Goal: Task Accomplishment & Management: Manage account settings

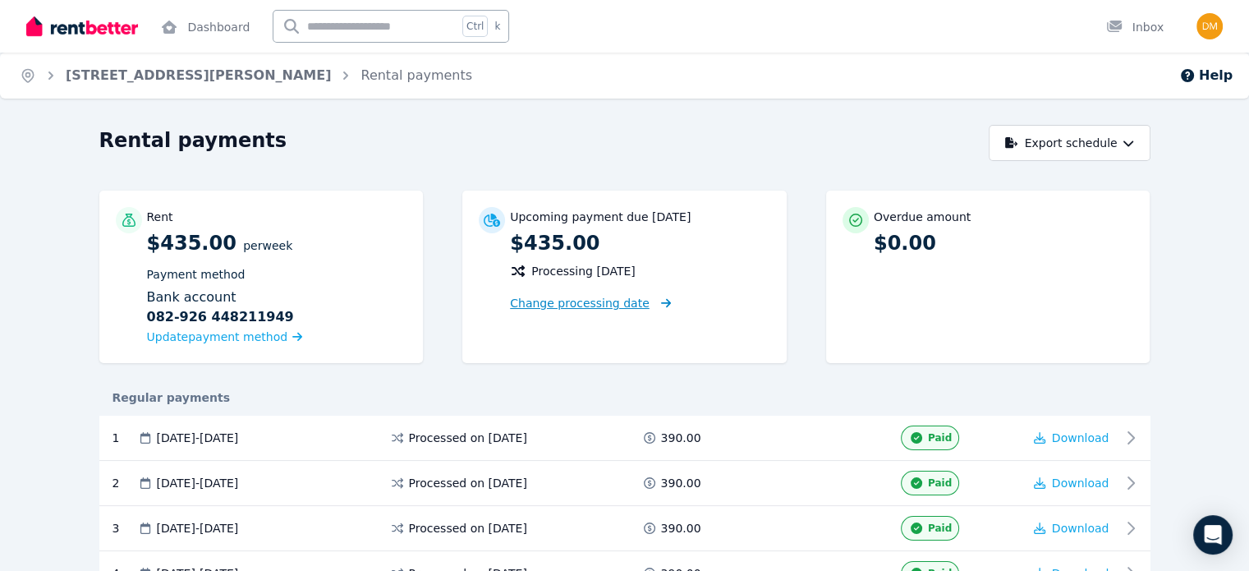
click at [572, 301] on span "Change processing date" at bounding box center [580, 303] width 140 height 16
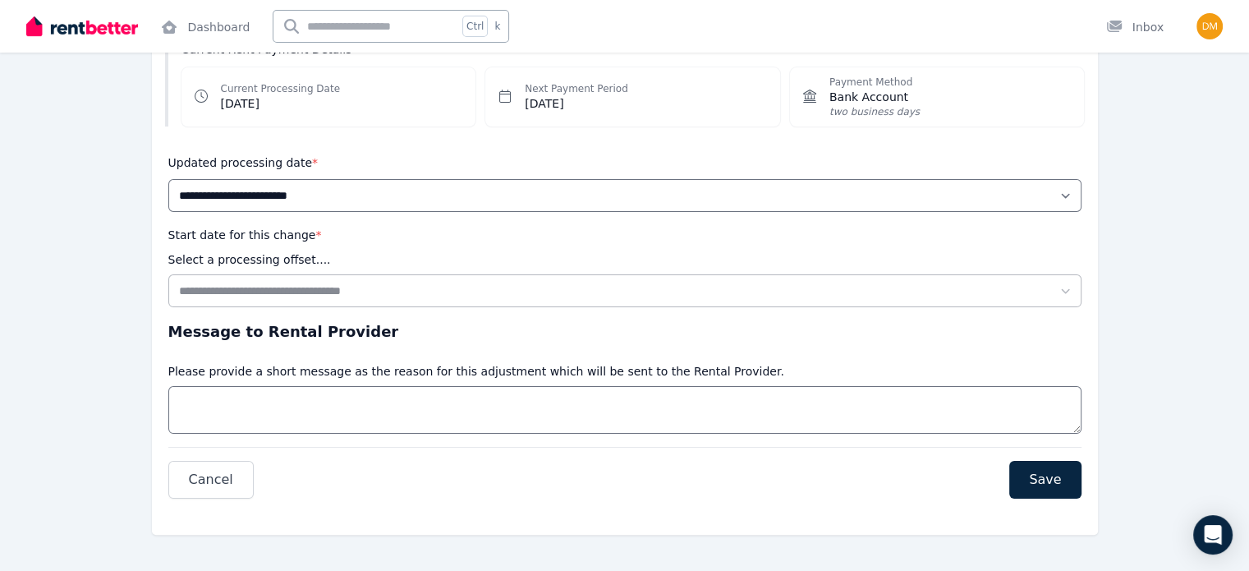
scroll to position [46, 0]
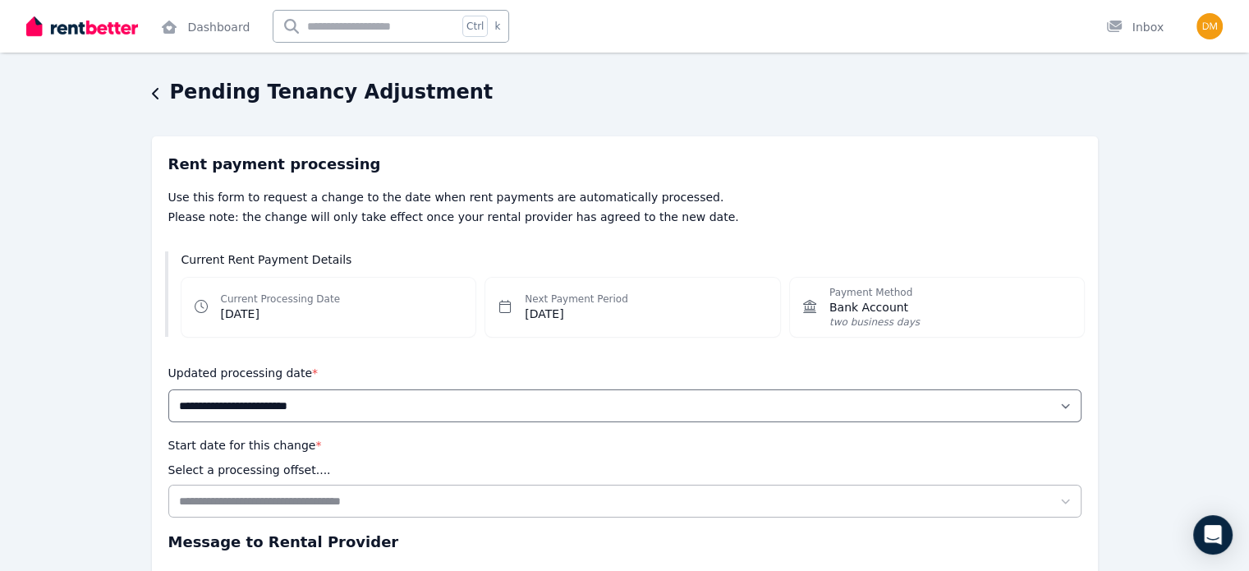
click at [463, 104] on div "Pending Tenancy Adjustment" at bounding box center [620, 94] width 936 height 31
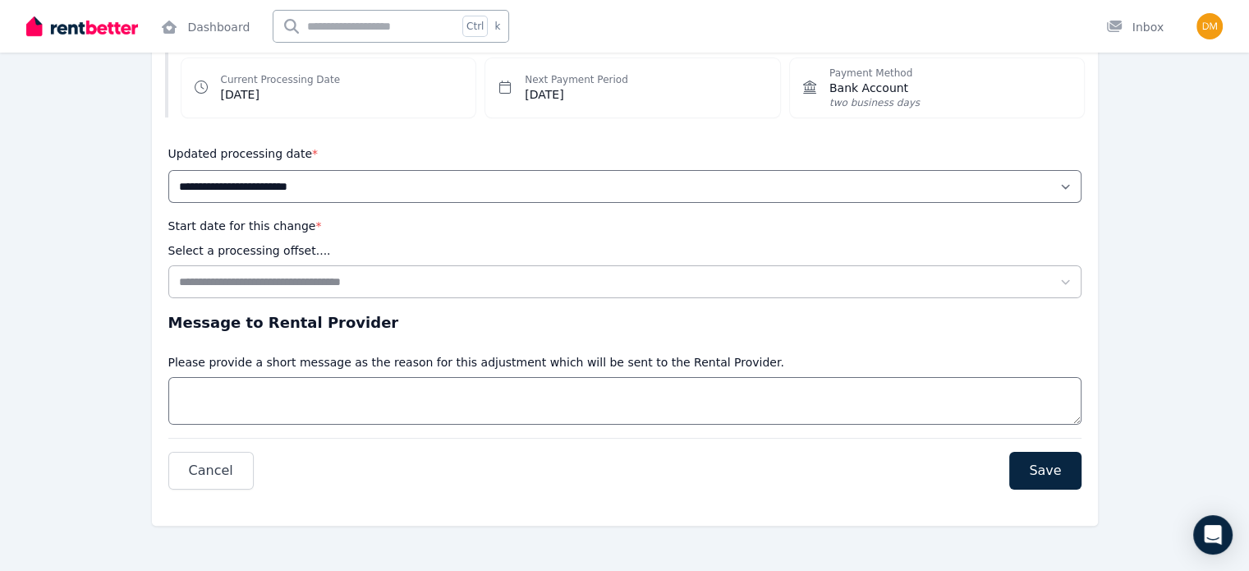
scroll to position [0, 0]
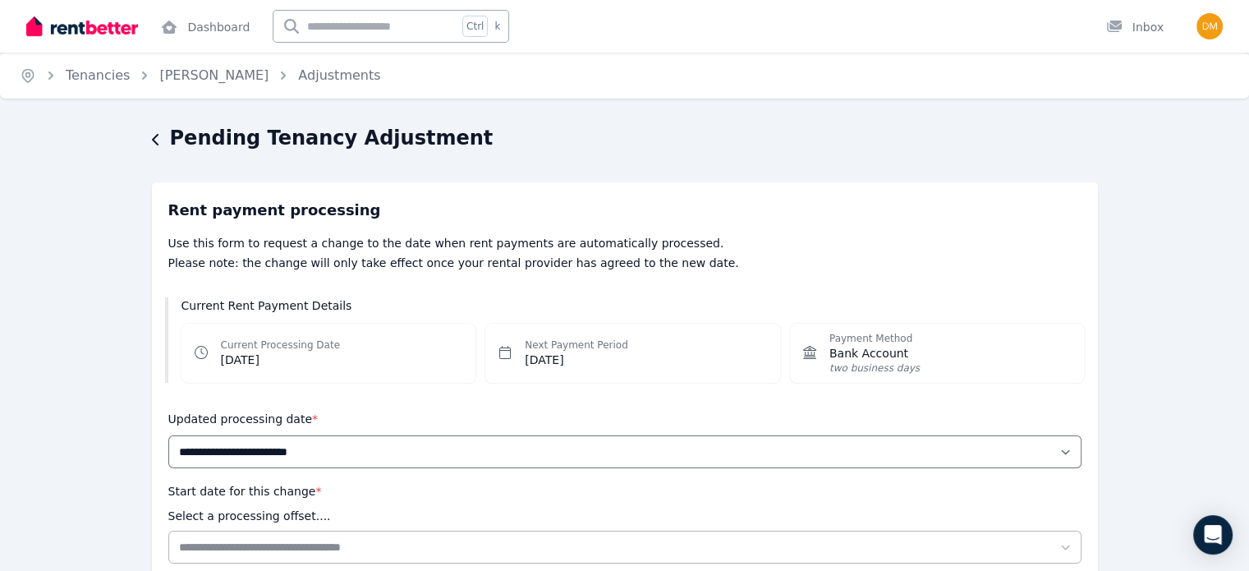
click at [158, 134] on icon "button" at bounding box center [156, 139] width 8 height 13
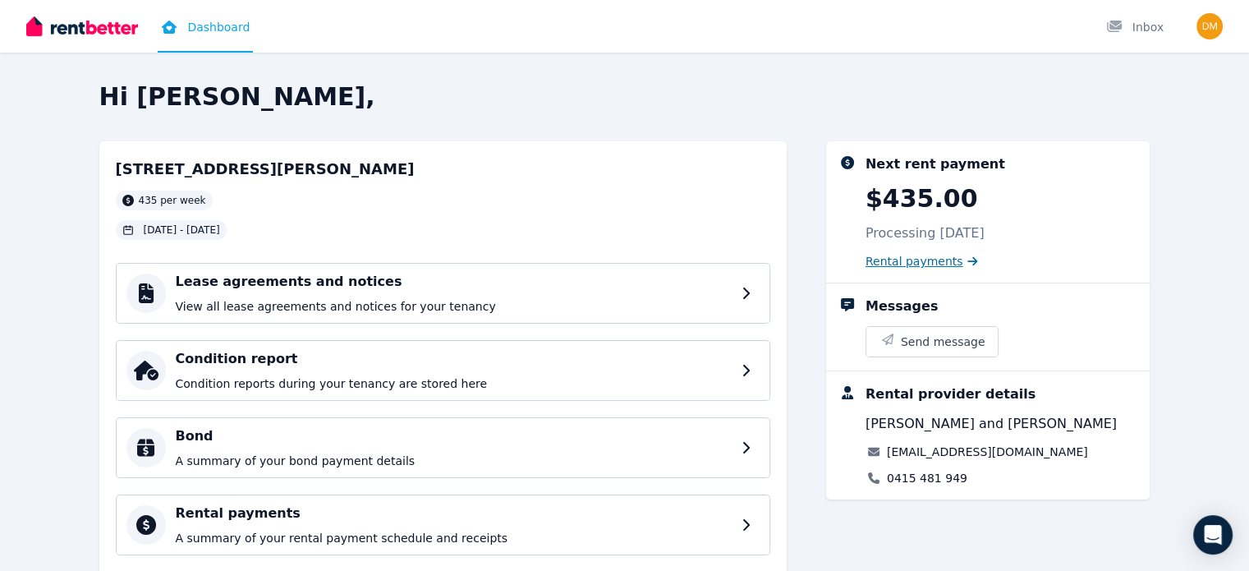
click at [939, 255] on span "Rental payments" at bounding box center [915, 261] width 98 height 16
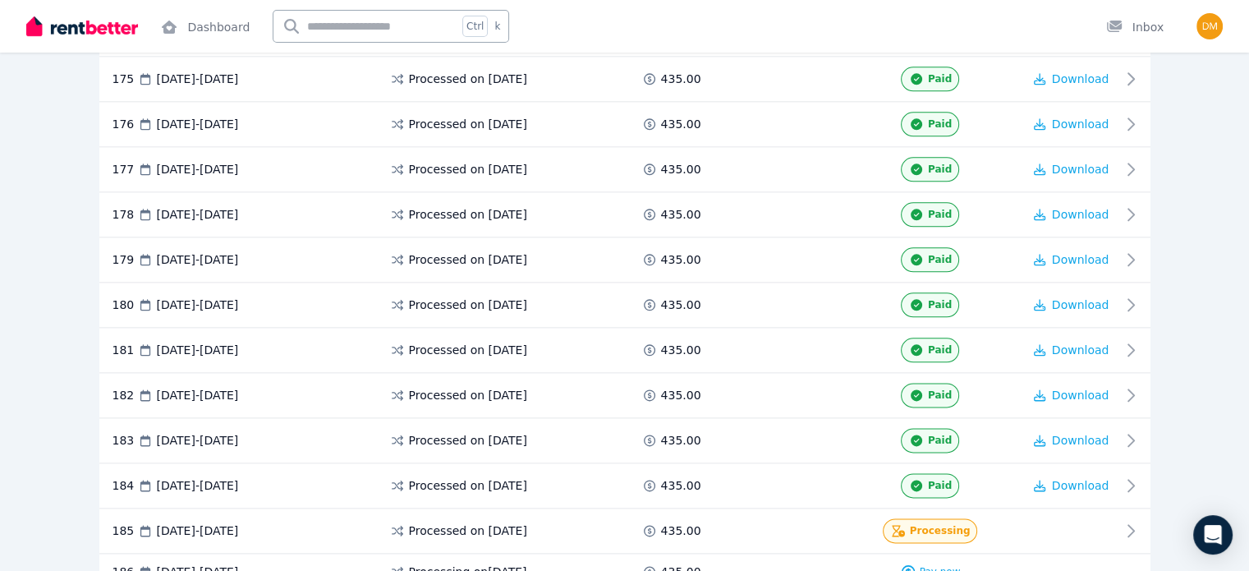
scroll to position [8231, 0]
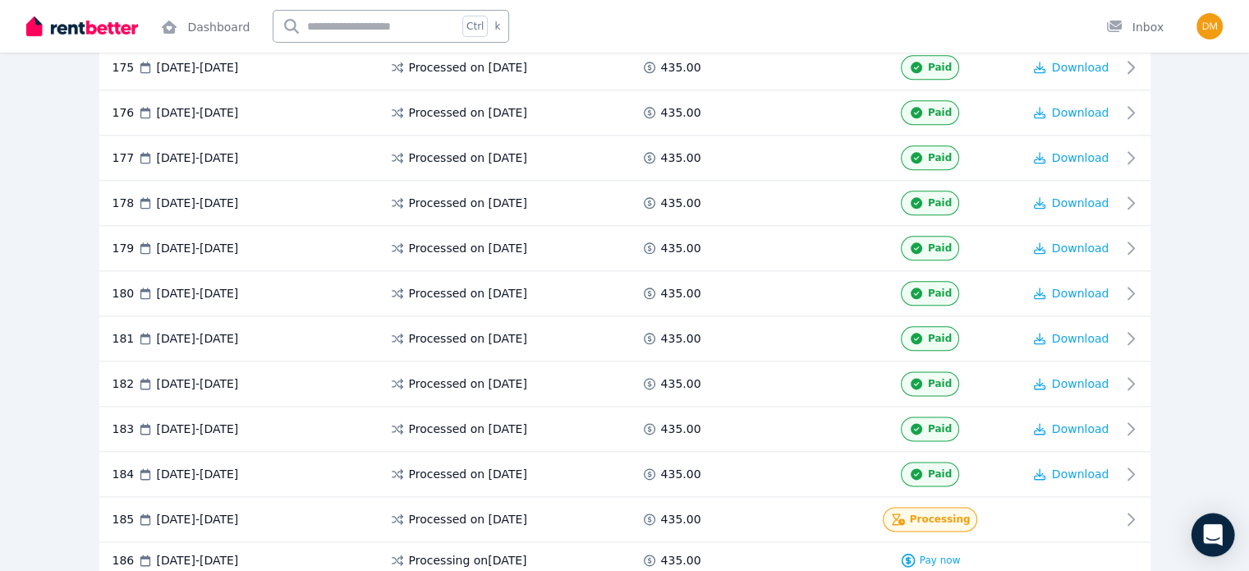
click at [1221, 541] on div "Open Intercom Messenger" at bounding box center [1214, 535] width 44 height 44
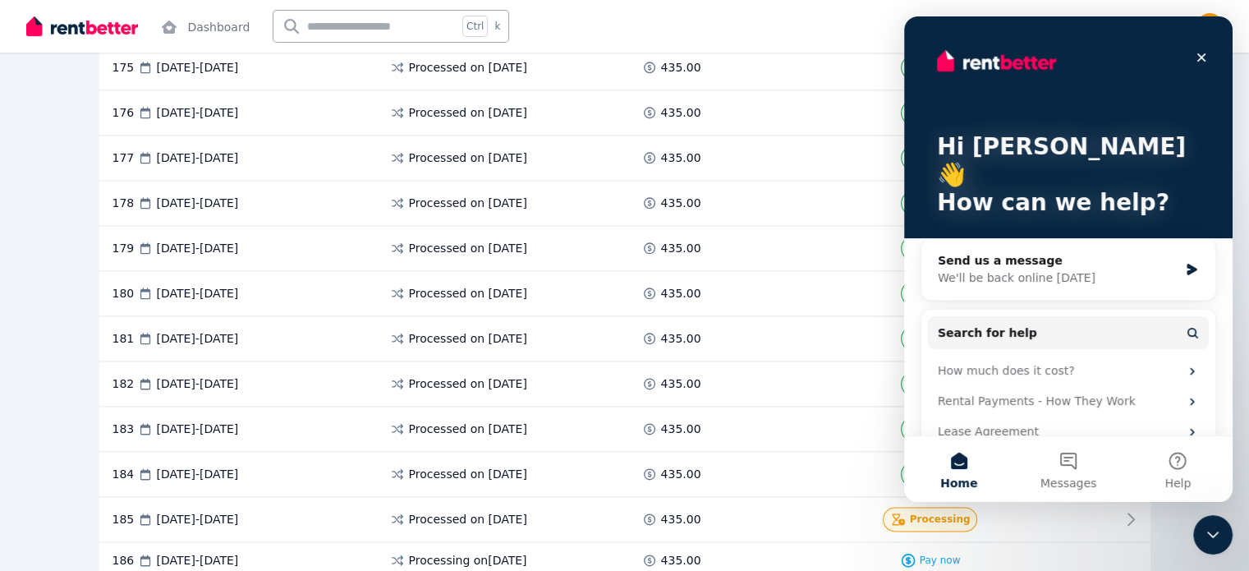
scroll to position [0, 0]
click at [1119, 269] on div "We'll be back online [DATE]" at bounding box center [1058, 277] width 241 height 17
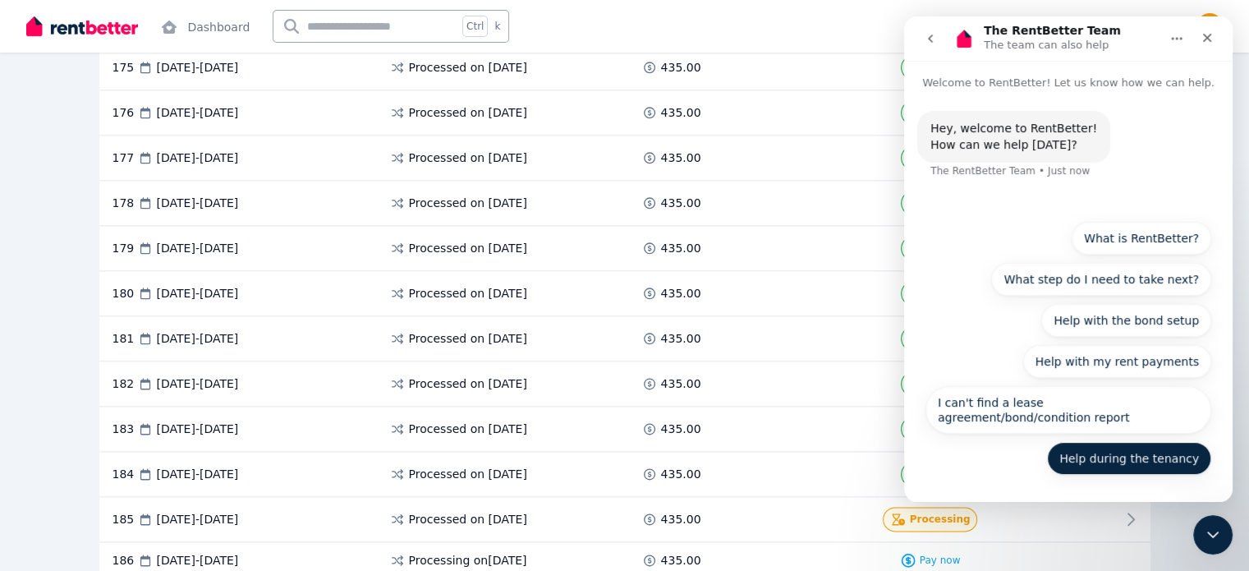
click at [1133, 459] on button "Help during the tenancy" at bounding box center [1129, 458] width 164 height 33
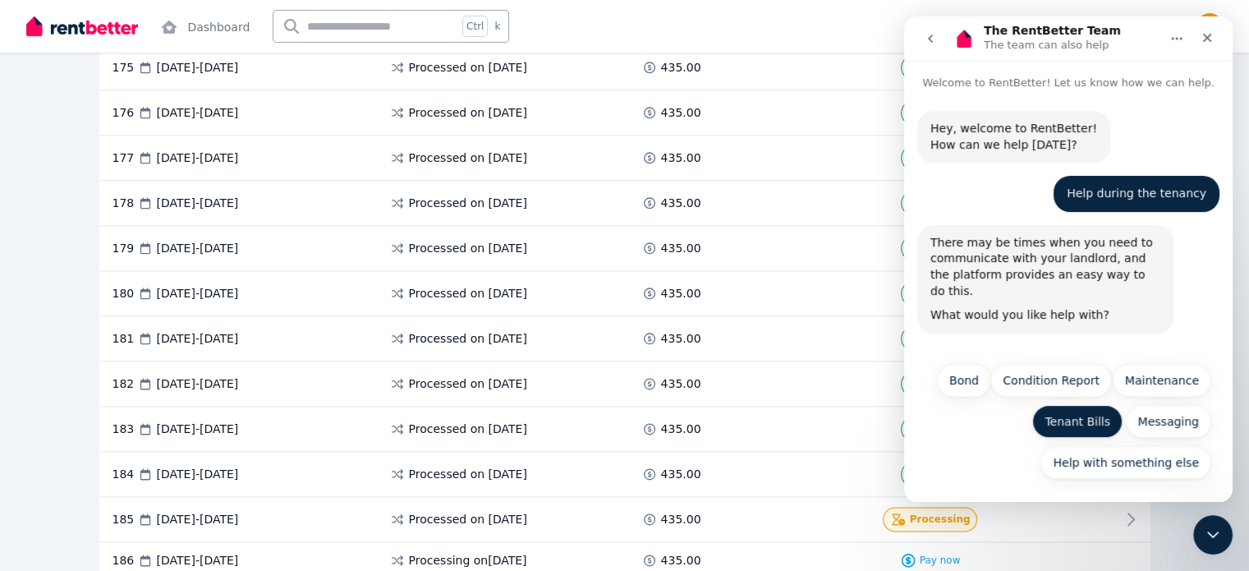
click at [1068, 426] on button "Tenant Bills" at bounding box center [1077, 421] width 90 height 33
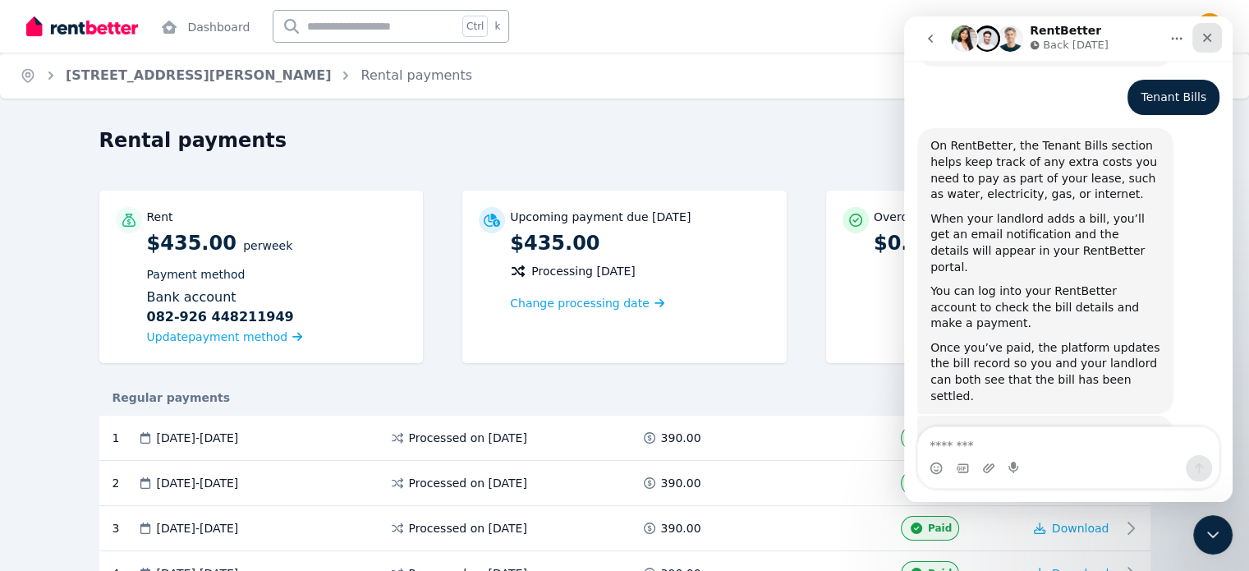
click at [1202, 34] on icon "Close" at bounding box center [1207, 37] width 13 height 13
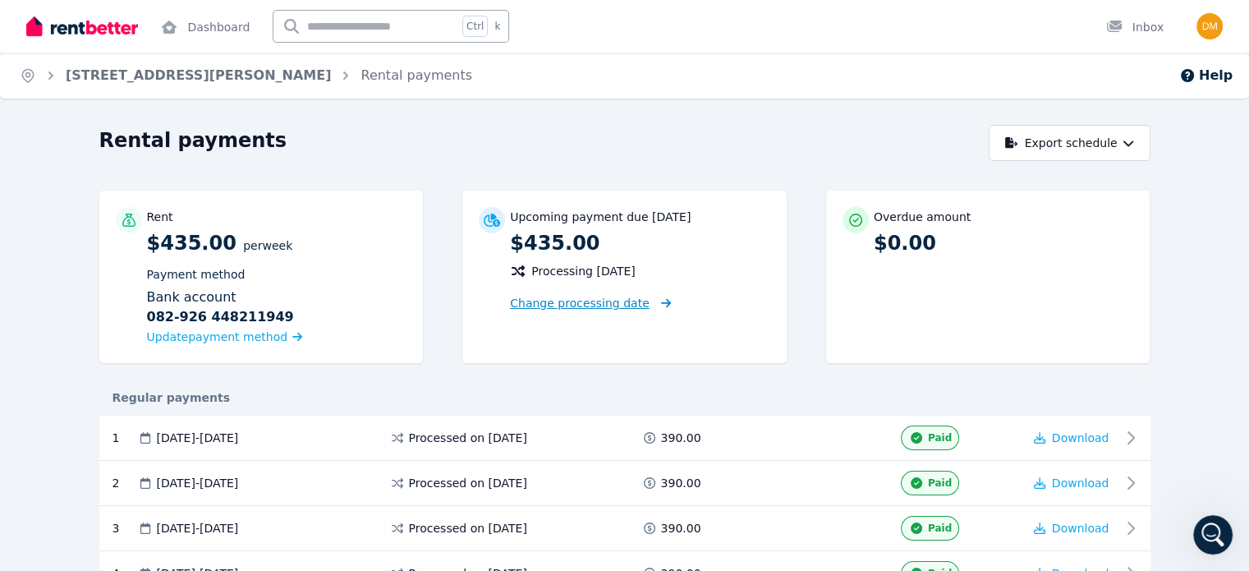
click at [572, 303] on span "Change processing date" at bounding box center [580, 303] width 140 height 16
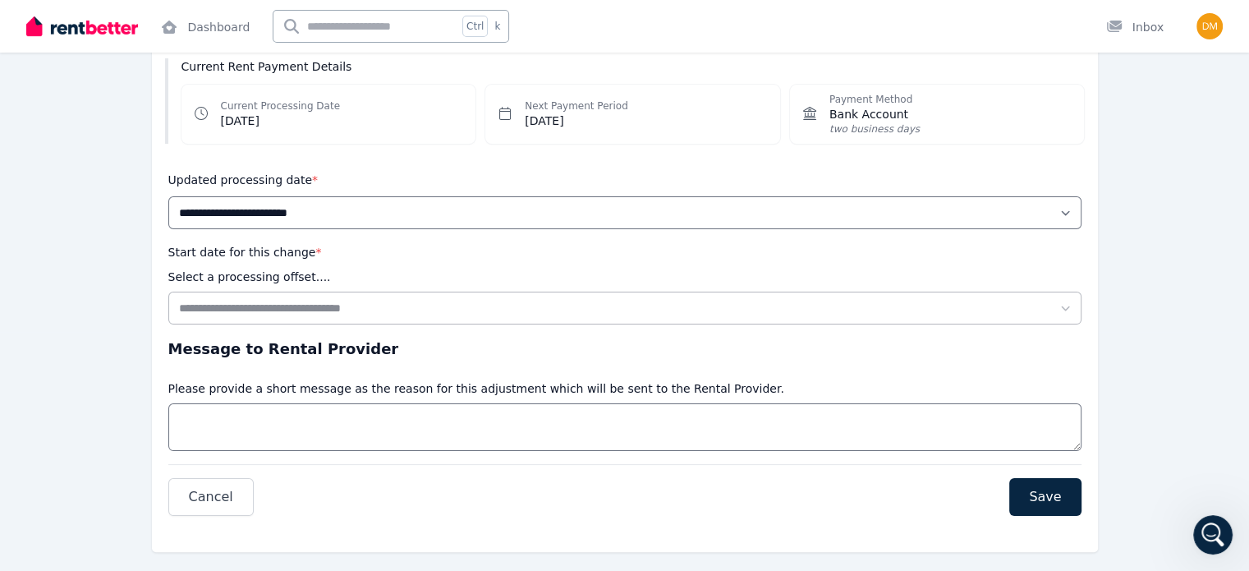
scroll to position [240, 0]
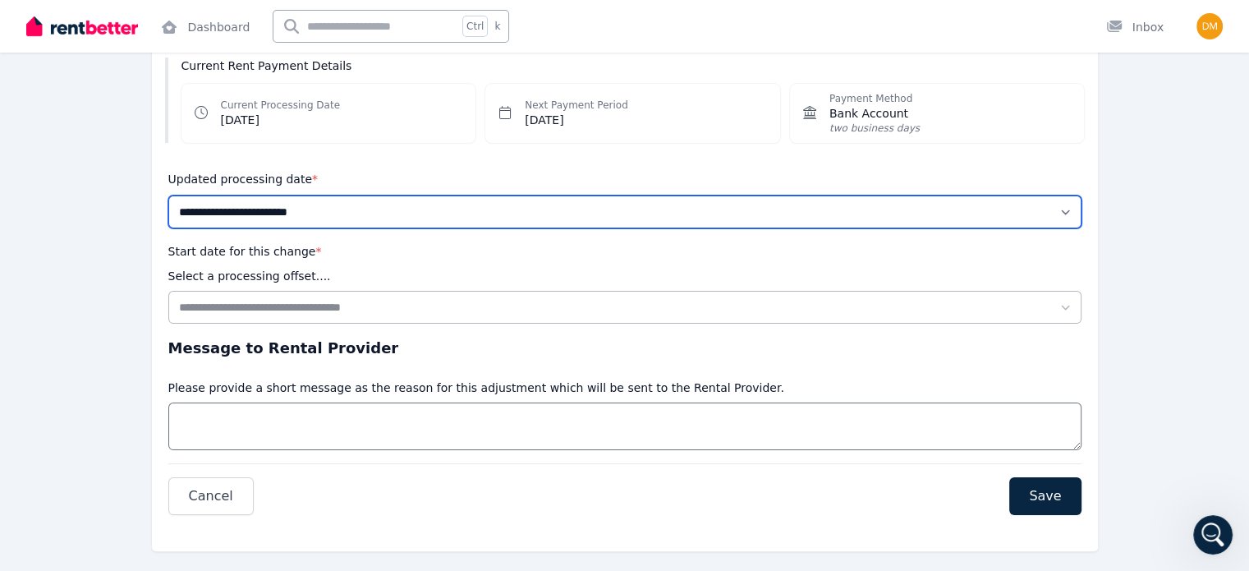
click at [722, 209] on select "**********" at bounding box center [624, 211] width 913 height 33
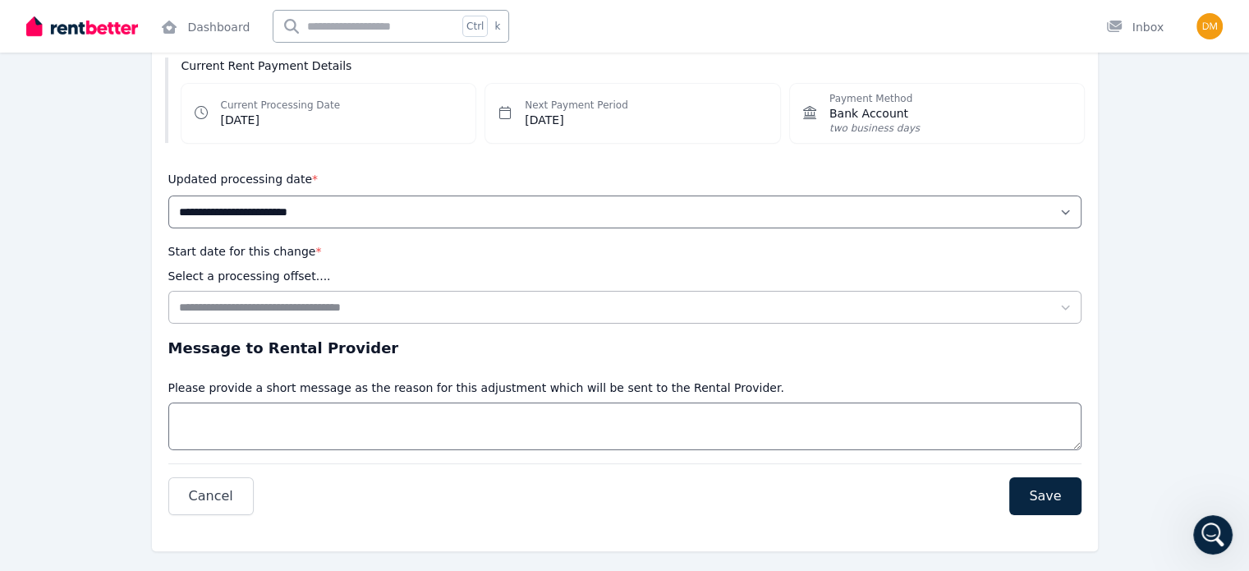
click at [1212, 162] on div "**********" at bounding box center [624, 241] width 1249 height 712
